Goal: Information Seeking & Learning: Understand process/instructions

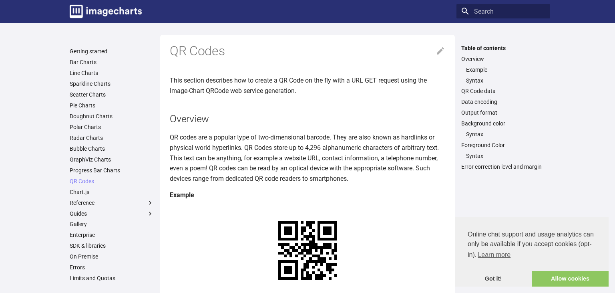
click at [547, 44] on label "Table of contents" at bounding box center [504, 47] width 94 height 7
click at [0, 0] on input "Table of contents" at bounding box center [0, 0] width 0 height 0
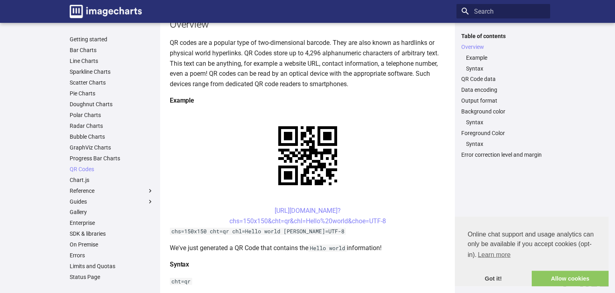
scroll to position [96, 0]
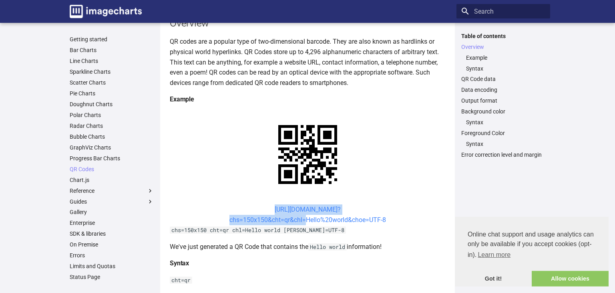
drag, startPoint x: 260, startPoint y: 211, endPoint x: 303, endPoint y: 222, distance: 43.9
click at [303, 222] on center "[URL][DOMAIN_NAME]? chs=150x150&cht=qr&chl=Hello%20world&choe=UTF-8" at bounding box center [308, 214] width 276 height 20
copy link "https://image-charts.com/chart? chs=150x150&cht=qr&chl"
drag, startPoint x: 261, startPoint y: 209, endPoint x: 305, endPoint y: 223, distance: 46.5
click at [305, 223] on center "[URL][DOMAIN_NAME]? chs=150x150&cht=qr&chl=Hello%20world&choe=UTF-8" at bounding box center [308, 214] width 276 height 20
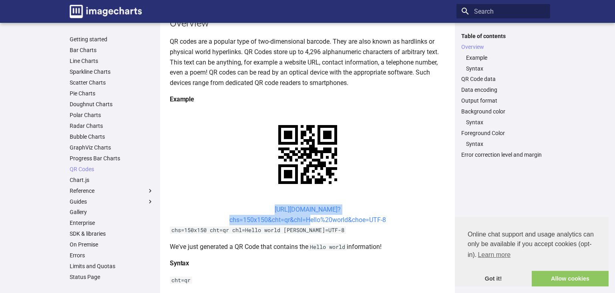
copy link "[URL][DOMAIN_NAME]? chs=150x150&cht=qr&chl="
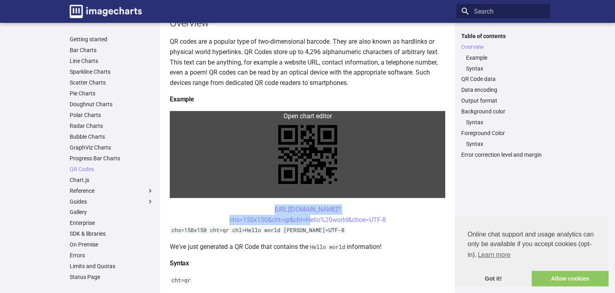
click at [276, 161] on link at bounding box center [308, 154] width 276 height 87
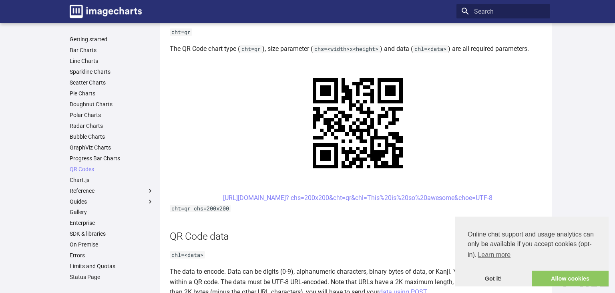
scroll to position [450, 0]
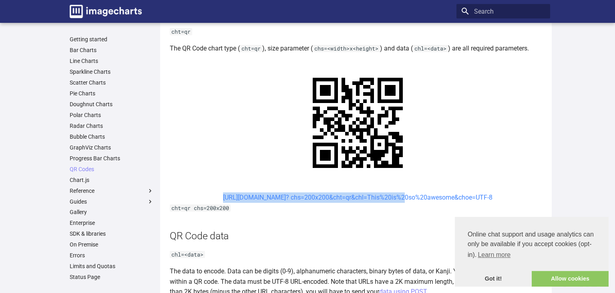
drag, startPoint x: 207, startPoint y: 199, endPoint x: 377, endPoint y: 196, distance: 170.2
click at [377, 196] on center "[URL][DOMAIN_NAME]? chs=200x200&cht=qr&chl=This%20is%20so%20awesome&choe=UTF-8" at bounding box center [358, 197] width 376 height 10
copy link "https://image-charts.com/chart? chs=200x200&cht=qr&chl"
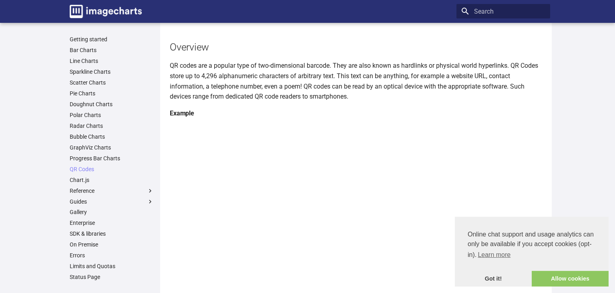
scroll to position [96, 0]
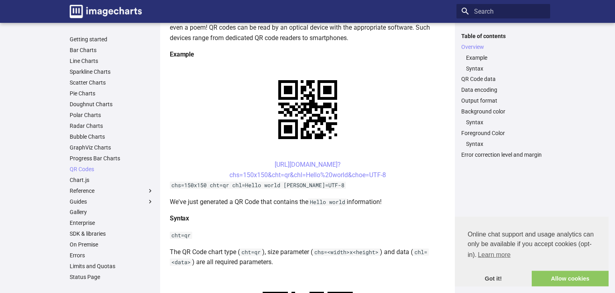
scroll to position [142, 0]
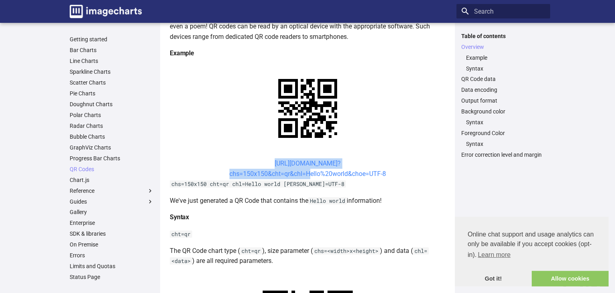
drag, startPoint x: 260, startPoint y: 160, endPoint x: 306, endPoint y: 177, distance: 48.4
click at [306, 177] on center "[URL][DOMAIN_NAME]? chs=150x150&cht=qr&chl=Hello%20world&choe=UTF-8" at bounding box center [308, 168] width 276 height 20
copy link "[URL][DOMAIN_NAME]? chs=150x150&cht=qr&chl="
